Goal: Task Accomplishment & Management: Manage account settings

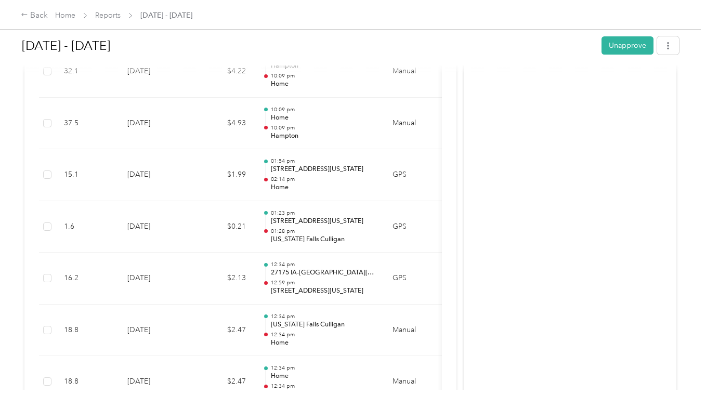
scroll to position [1146, 0]
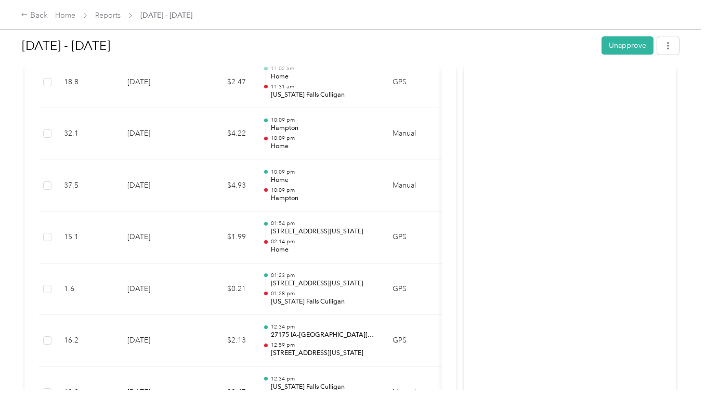
click at [113, 10] on span "Reports" at bounding box center [107, 15] width 25 height 11
click at [114, 19] on link "Reports" at bounding box center [107, 15] width 25 height 9
